Goal: Task Accomplishment & Management: Complete application form

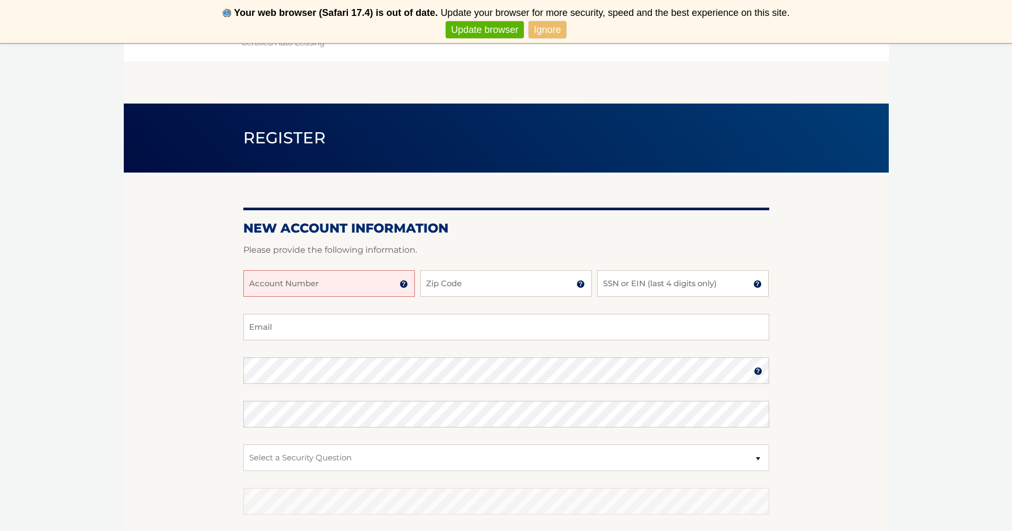
click at [364, 287] on input "Account Number" at bounding box center [329, 283] width 172 height 27
type input "44456009816"
type input "33032"
click at [672, 294] on input "SSN or EIN (last 4 digits only)" at bounding box center [683, 283] width 172 height 27
type input "8116"
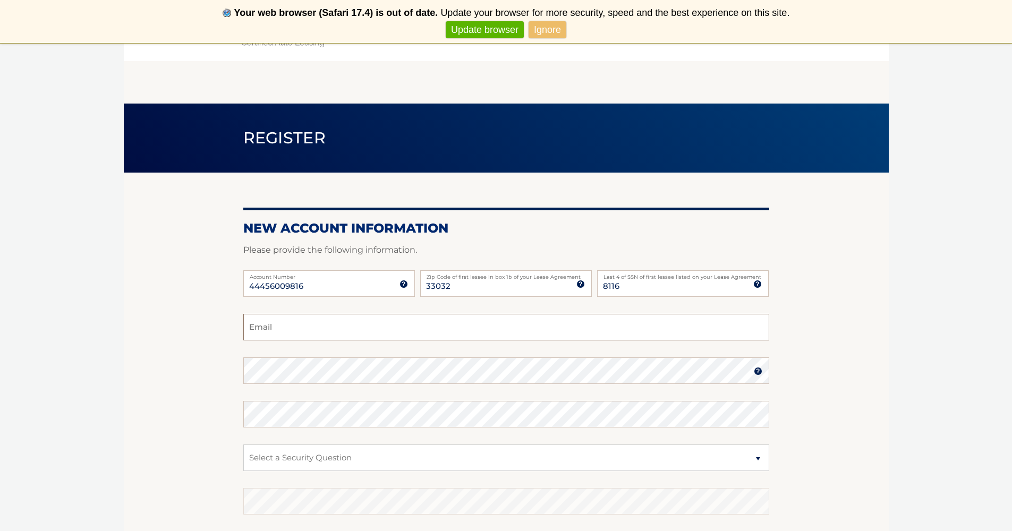
type input "[EMAIL_ADDRESS][DOMAIN_NAME]"
click at [424, 369] on div "Password" at bounding box center [506, 371] width 526 height 27
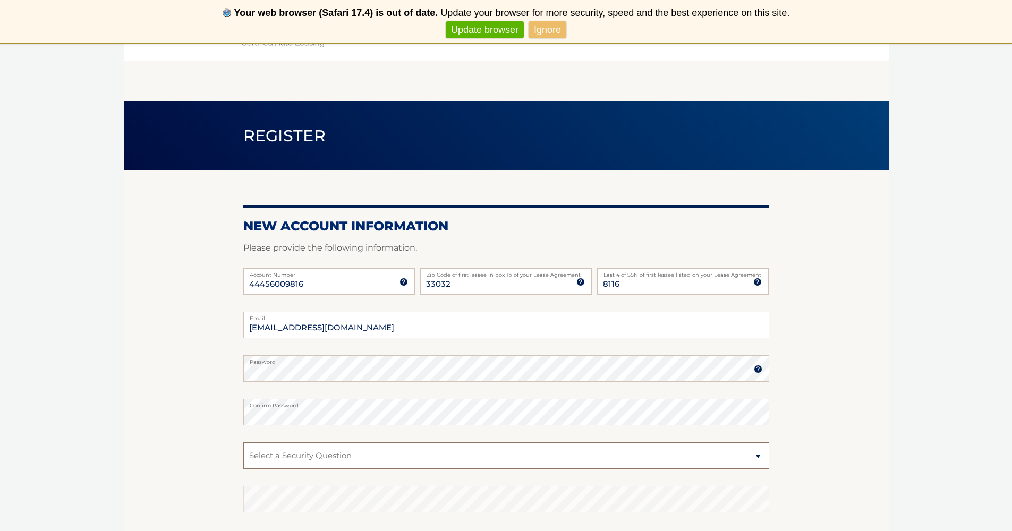
select select "2"
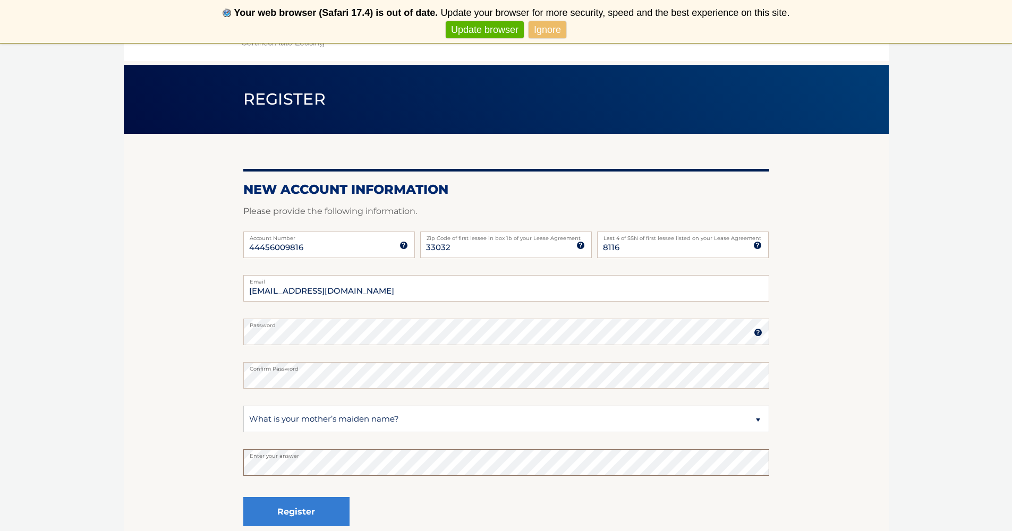
scroll to position [116, 0]
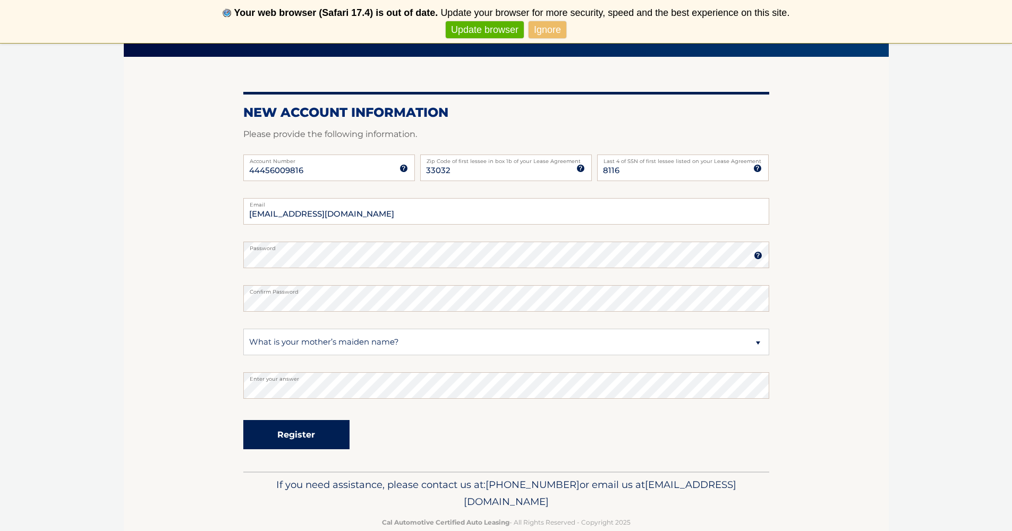
click at [329, 442] on button "Register" at bounding box center [296, 434] width 106 height 29
click at [338, 420] on button "Register" at bounding box center [296, 434] width 106 height 29
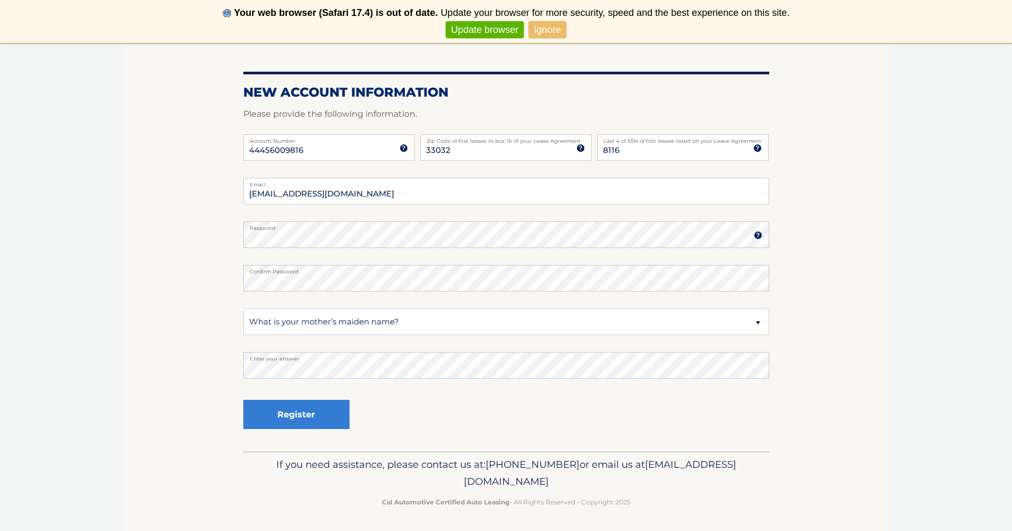
click at [470, 31] on link "Update browser" at bounding box center [485, 30] width 78 height 18
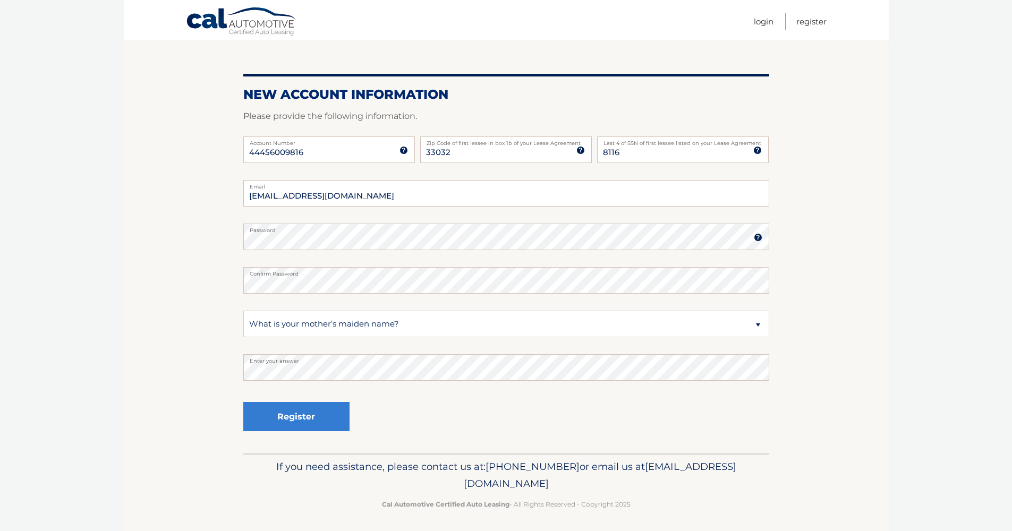
scroll to position [0, 0]
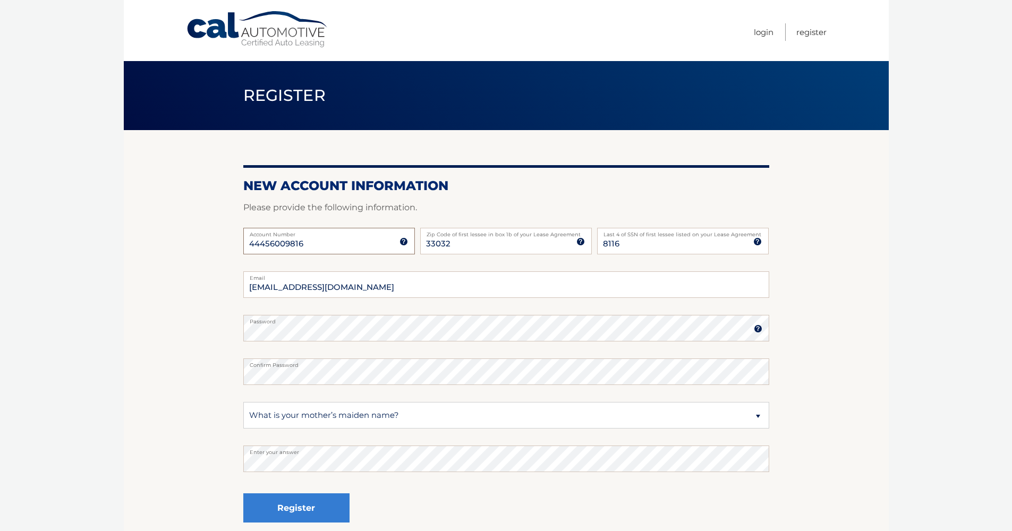
click at [317, 240] on input "44456009816" at bounding box center [329, 241] width 172 height 27
type input "44456009816"
click at [461, 236] on label "Zip Code of first lessee in box 1b of your Lease Agreement" at bounding box center [506, 232] width 172 height 9
click at [461, 237] on input "33032" at bounding box center [506, 241] width 172 height 27
type input "33032"
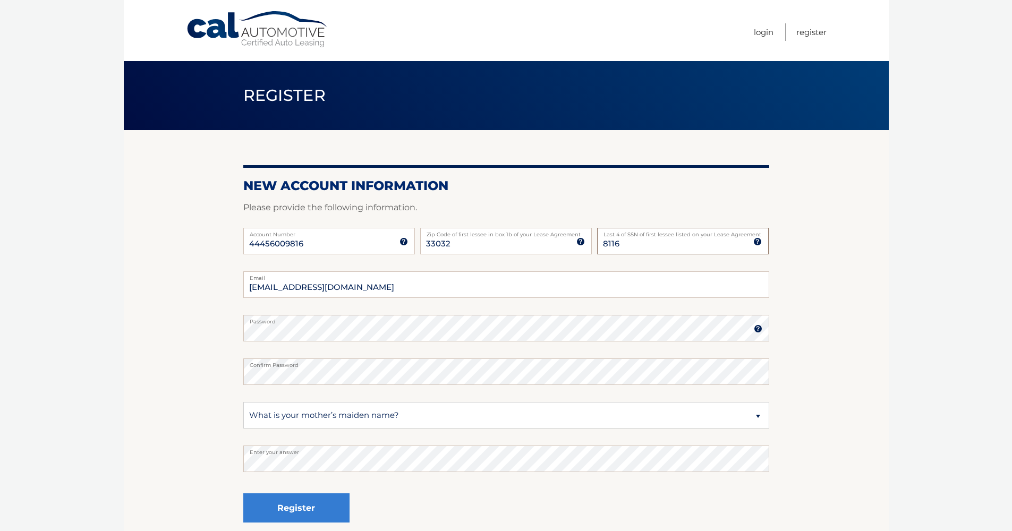
click at [643, 244] on input "8116" at bounding box center [683, 241] width 172 height 27
type input "8116"
click at [453, 290] on input "[EMAIL_ADDRESS][DOMAIN_NAME]" at bounding box center [506, 285] width 526 height 27
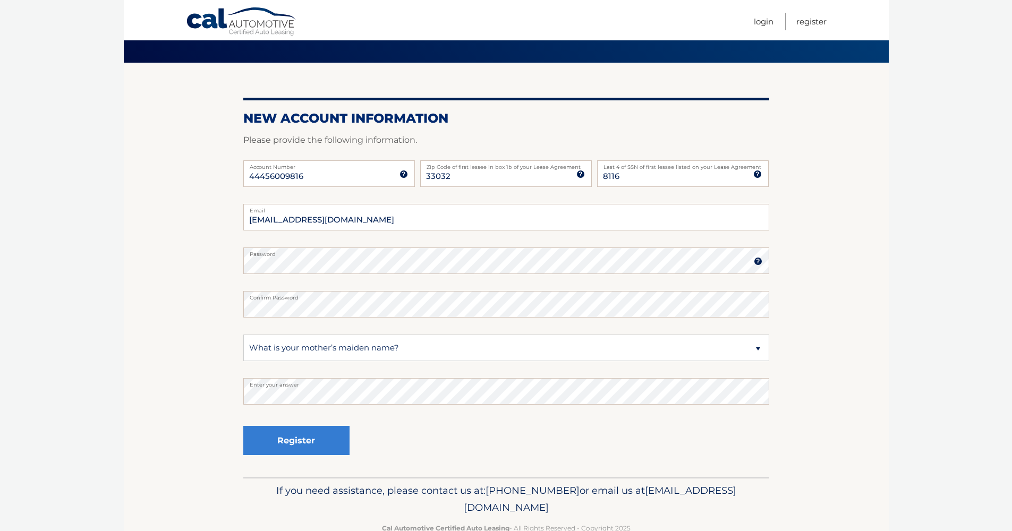
click at [304, 331] on fieldset "[EMAIL_ADDRESS][DOMAIN_NAME] Email Password Password should be a minimum of 6 c…" at bounding box center [506, 341] width 526 height 274
select select "2"
click at [277, 441] on button "Register" at bounding box center [296, 440] width 106 height 29
